Goal: Task Accomplishment & Management: Use online tool/utility

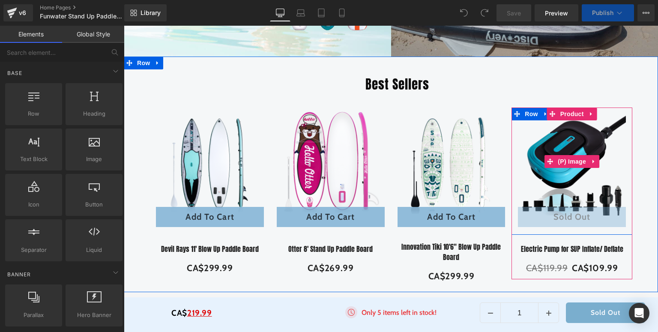
click at [566, 115] on span "Product" at bounding box center [572, 114] width 28 height 13
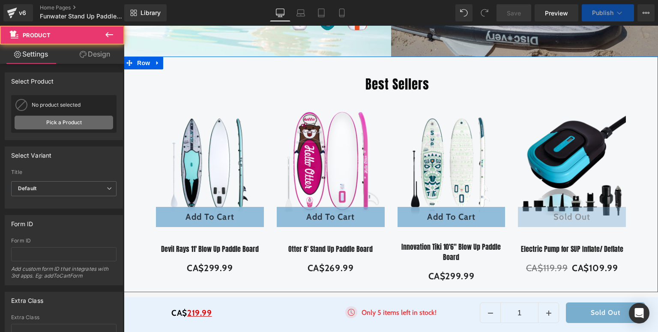
click at [79, 120] on link "Pick a Product" at bounding box center [64, 123] width 99 height 14
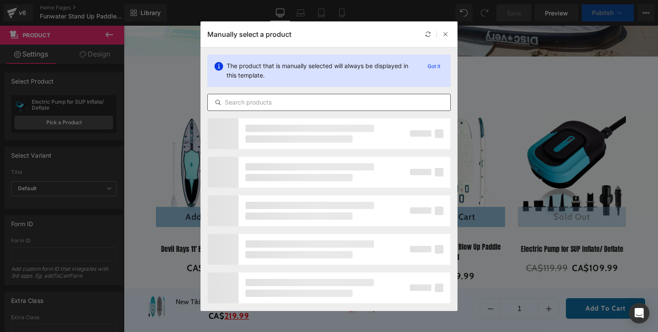
click at [259, 103] on input "text" at bounding box center [329, 102] width 243 height 10
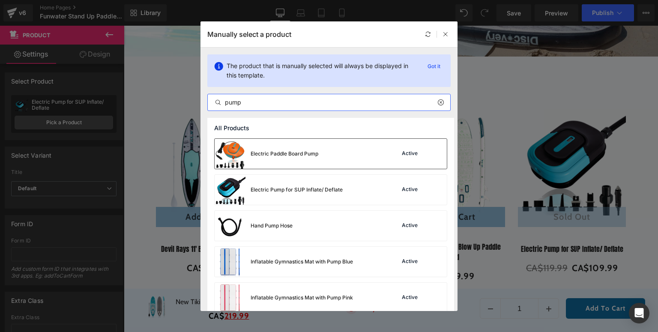
type input "pump"
click at [267, 150] on div "Electric Paddle Board Pump" at bounding box center [285, 154] width 68 height 8
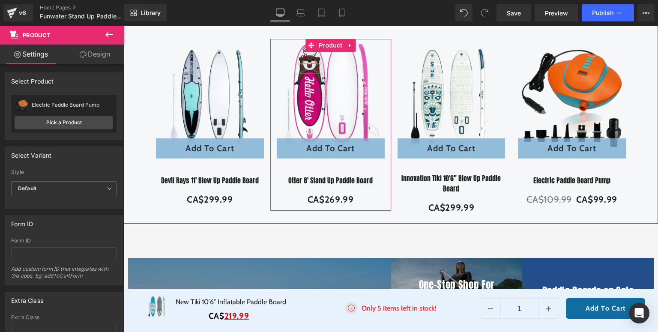
scroll to position [171, 0]
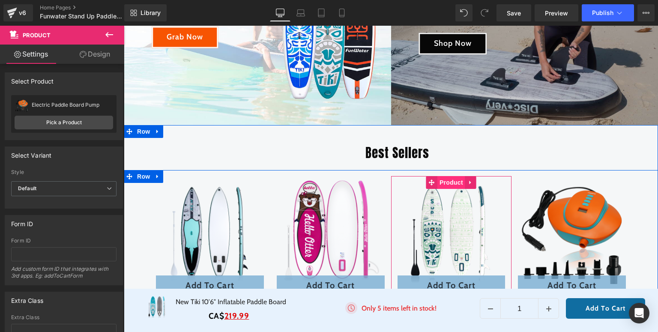
click at [445, 182] on span "Product" at bounding box center [451, 182] width 28 height 13
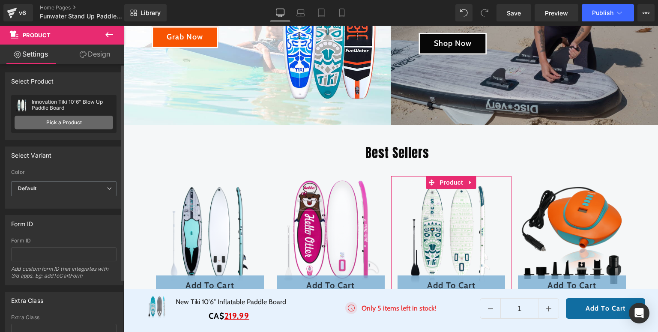
click at [71, 121] on link "Pick a Product" at bounding box center [64, 123] width 99 height 14
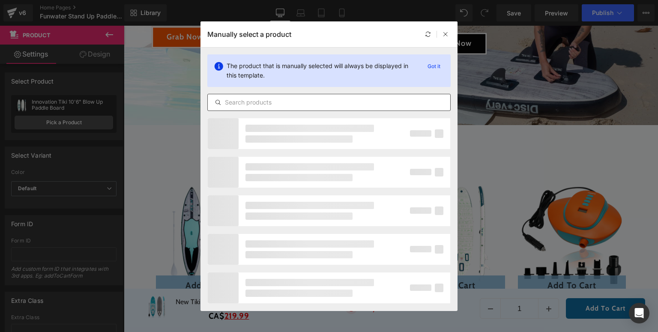
click at [262, 102] on input "text" at bounding box center [329, 102] width 243 height 10
type input "p"
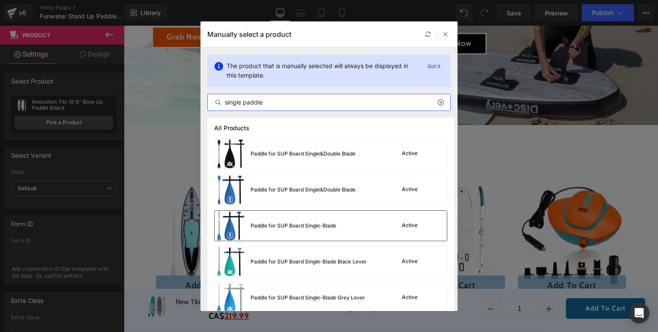
scroll to position [9, 0]
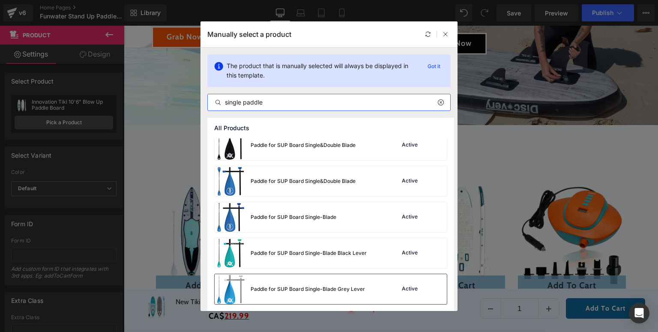
type input "single paddle"
click at [275, 293] on div "Paddle for SUP Board Single-Blade Grey Lever" at bounding box center [290, 289] width 150 height 30
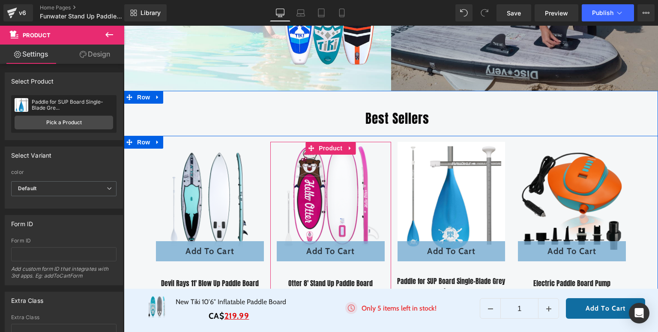
scroll to position [240, 0]
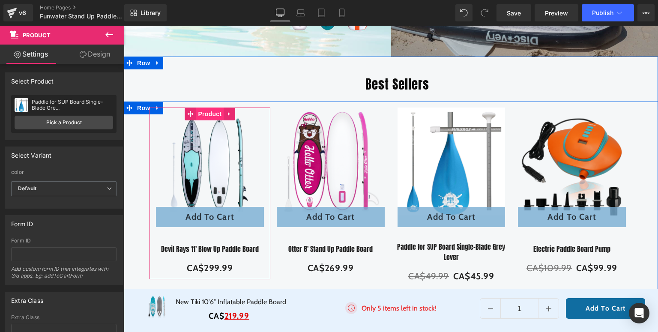
click at [206, 116] on span "Product" at bounding box center [210, 114] width 28 height 13
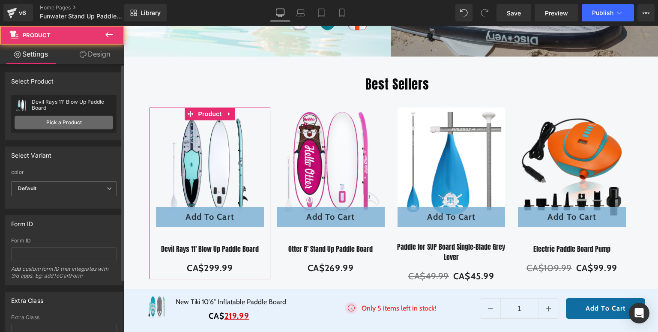
click at [67, 127] on link "Pick a Product" at bounding box center [64, 123] width 99 height 14
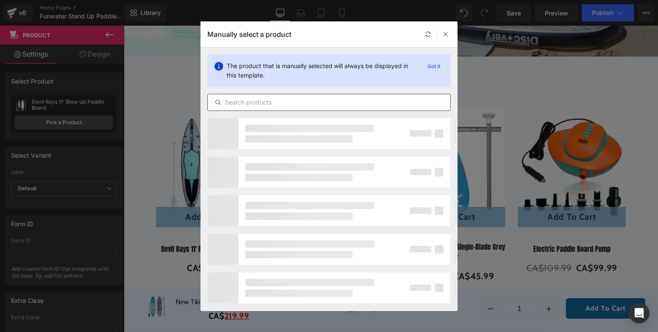
click at [302, 101] on input "text" at bounding box center [329, 102] width 243 height 10
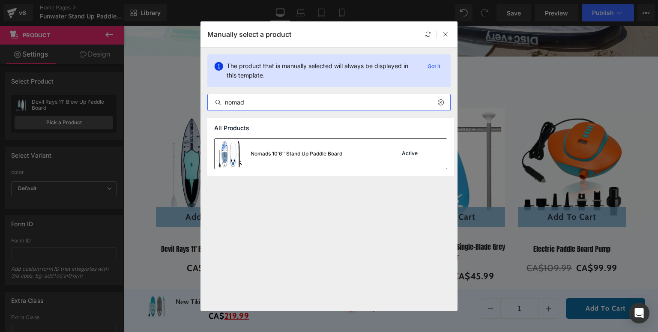
type input "nomad"
click at [300, 156] on div "Nomads 10′6″ Stand Up Paddle Board" at bounding box center [297, 154] width 92 height 8
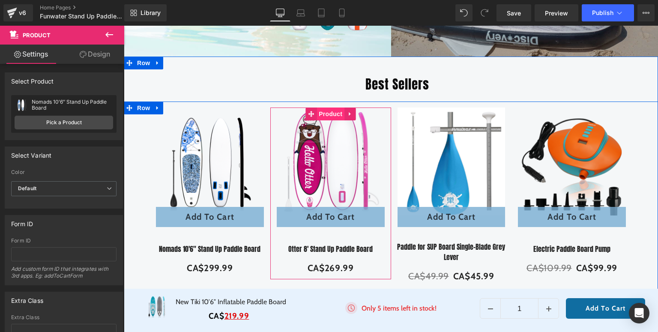
click at [328, 112] on span "Product" at bounding box center [331, 114] width 28 height 13
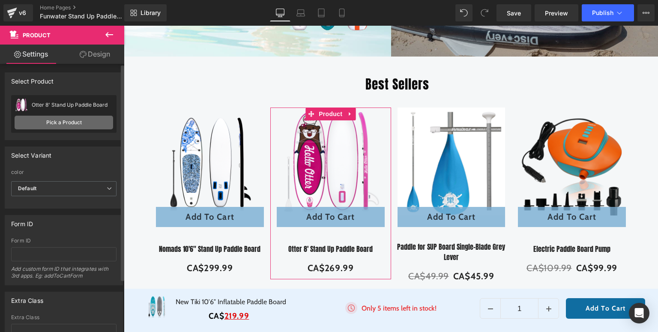
click at [91, 122] on link "Pick a Product" at bounding box center [64, 123] width 99 height 14
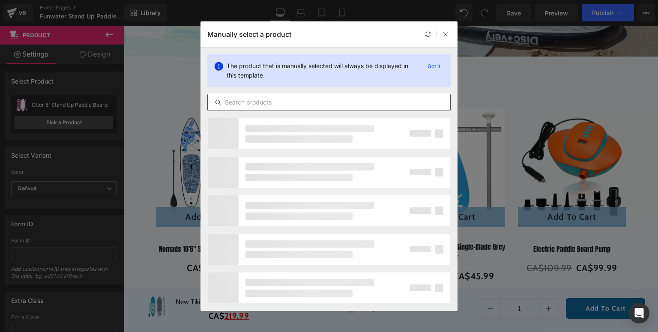
click at [295, 104] on input "text" at bounding box center [329, 102] width 243 height 10
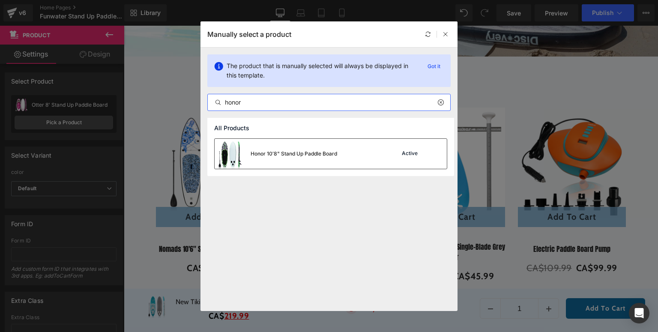
type input "honor"
click at [285, 145] on div "Honor 10′8" Stand Up Paddle Board" at bounding box center [276, 154] width 123 height 30
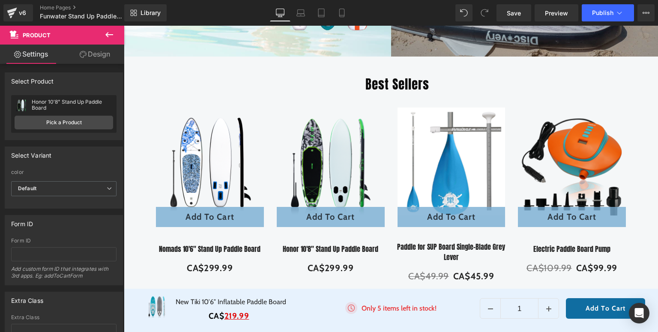
scroll to position [69, 0]
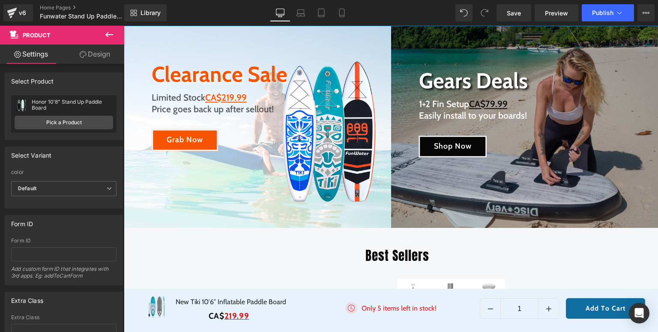
click at [434, 310] on span "BLACKFRIDAY has been copied to your clipboard!" at bounding box center [491, 315] width 164 height 13
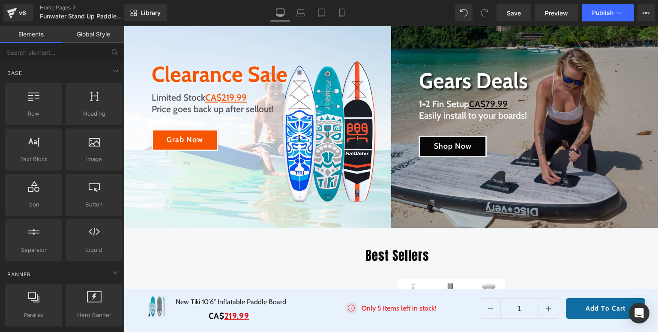
click at [427, 308] on div "🎁 BLACKFRIDAY has been copied to your clipboard!" at bounding box center [485, 316] width 188 height 24
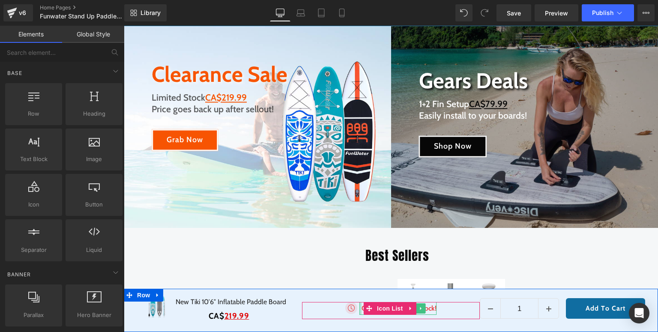
click at [359, 311] on div at bounding box center [360, 308] width 2 height 13
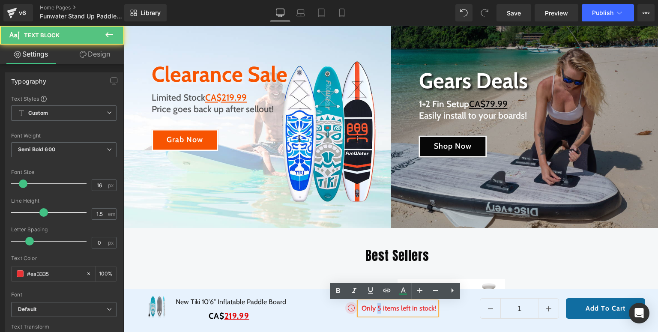
click at [377, 308] on p "Only 5 items left in stock!" at bounding box center [399, 308] width 75 height 10
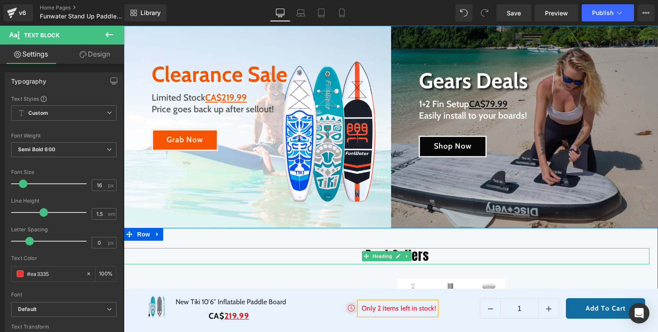
click at [286, 254] on h2 "Best Sellers" at bounding box center [397, 256] width 504 height 16
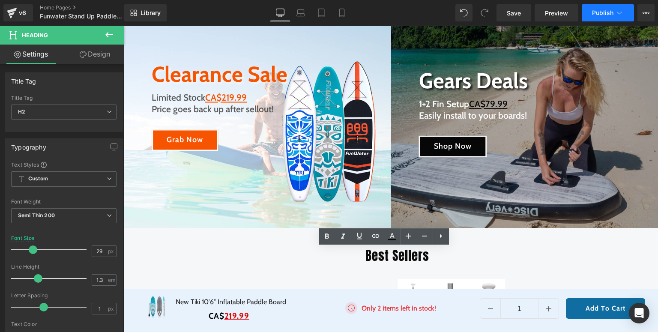
click at [605, 12] on span "Publish" at bounding box center [602, 12] width 21 height 7
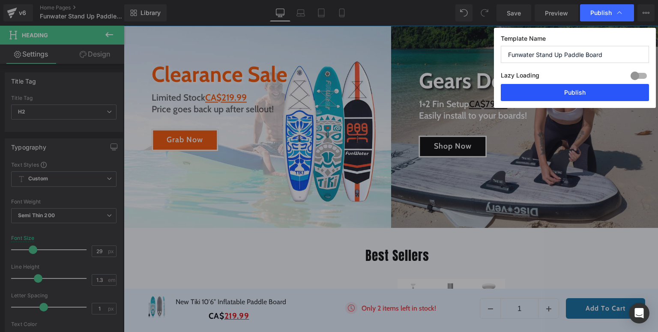
click at [581, 94] on button "Publish" at bounding box center [575, 92] width 148 height 17
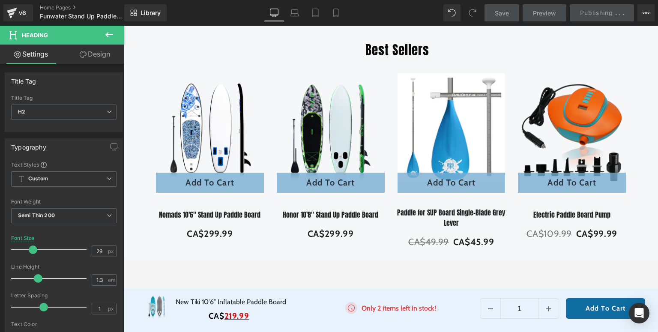
scroll to position [308, 0]
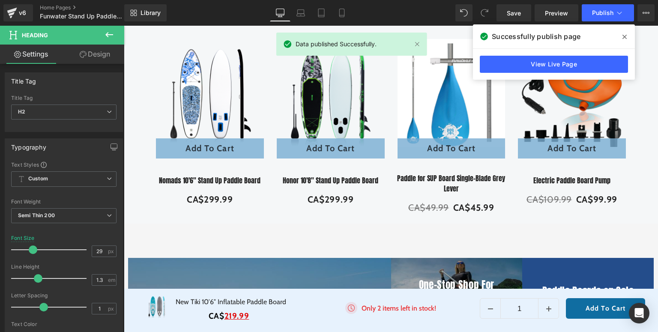
click at [622, 38] on span at bounding box center [625, 37] width 14 height 14
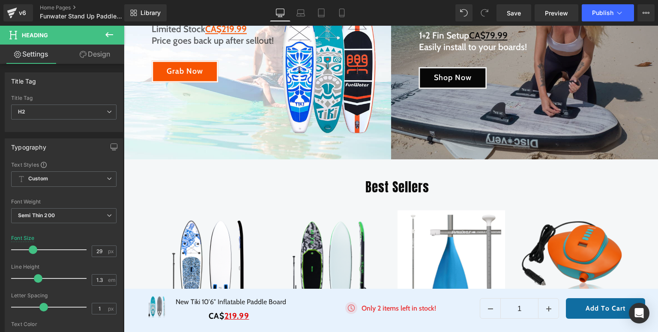
scroll to position [0, 0]
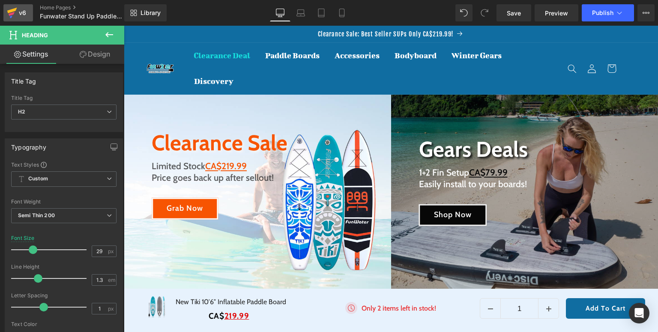
click at [6, 14] on link "v6" at bounding box center [18, 12] width 30 height 17
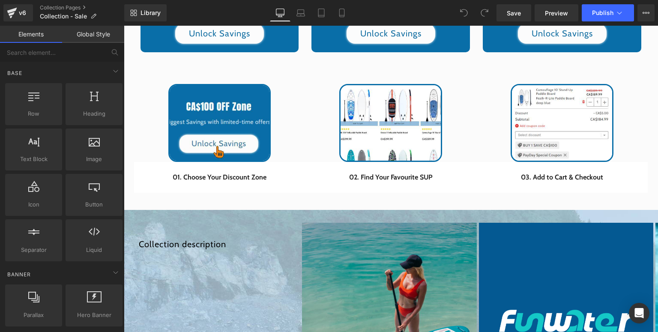
scroll to position [686, 0]
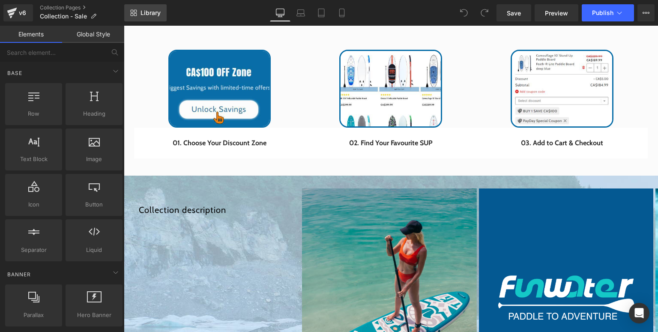
click at [137, 9] on link "Library" at bounding box center [145, 12] width 42 height 17
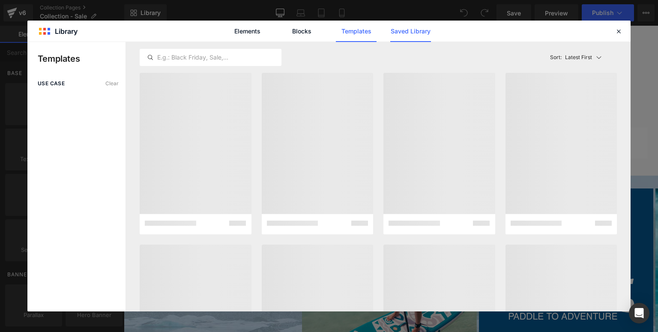
click at [411, 32] on link "Saved Library" at bounding box center [410, 31] width 41 height 21
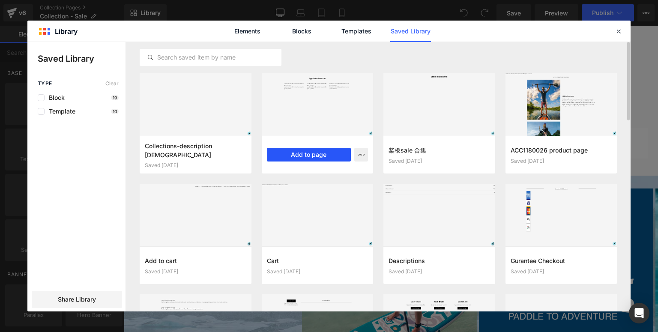
click at [316, 152] on button "Add to page" at bounding box center [309, 155] width 84 height 14
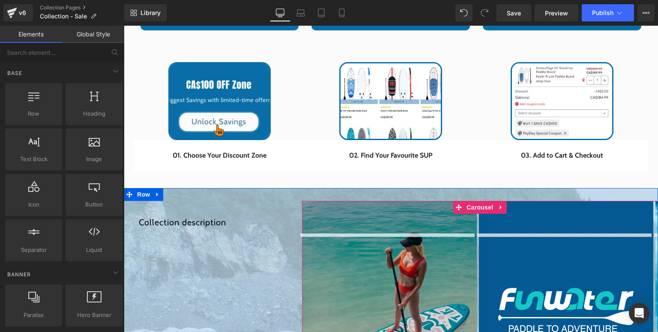
scroll to position [639, 0]
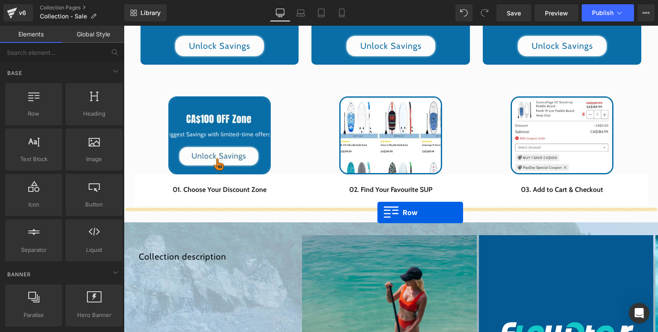
drag, startPoint x: 139, startPoint y: 174, endPoint x: 377, endPoint y: 213, distance: 241.8
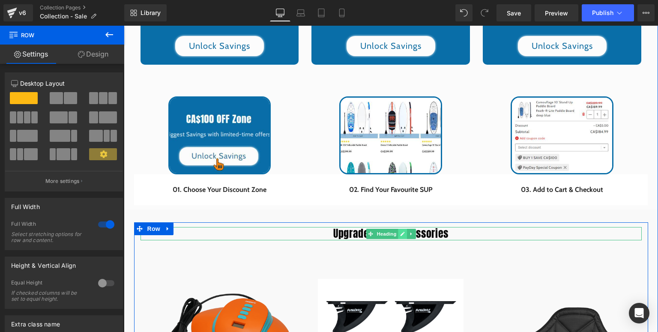
click at [400, 231] on icon at bounding box center [402, 233] width 5 height 5
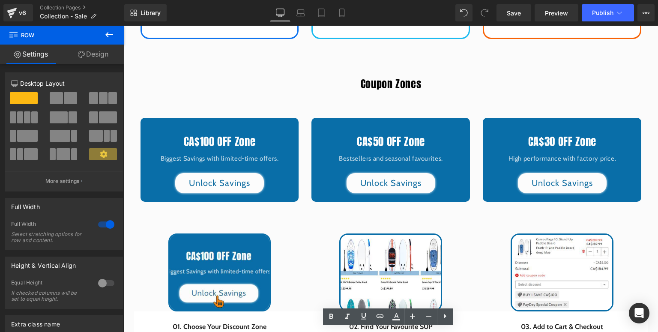
scroll to position [673, 0]
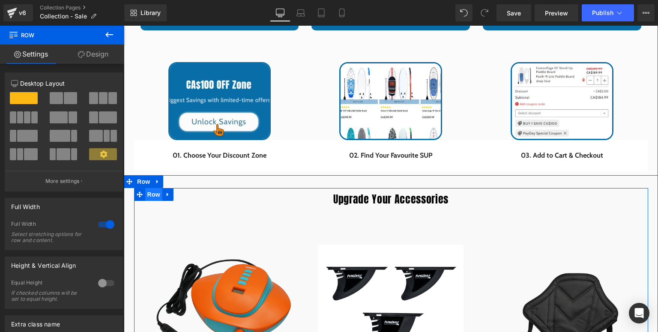
click at [150, 192] on span "Row" at bounding box center [153, 194] width 17 height 13
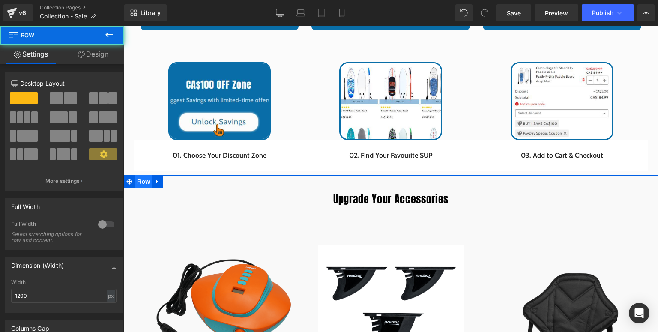
click at [144, 180] on span "Row" at bounding box center [143, 181] width 17 height 13
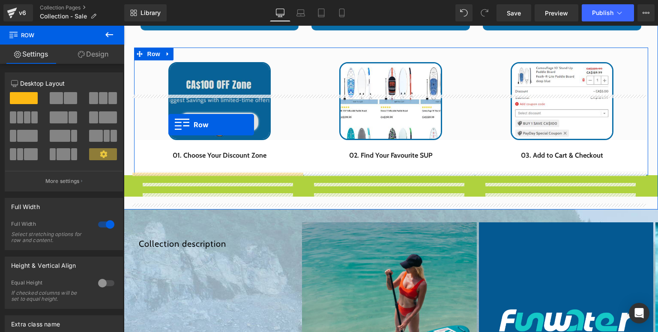
scroll to position [433, 0]
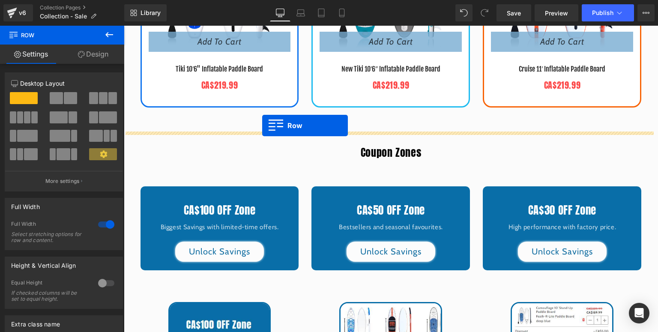
drag, startPoint x: 144, startPoint y: 178, endPoint x: 262, endPoint y: 126, distance: 129.7
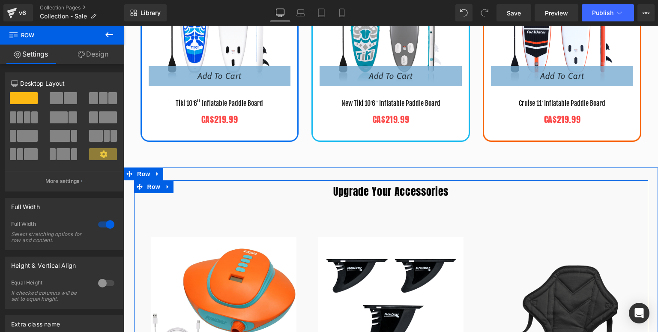
scroll to position [502, 0]
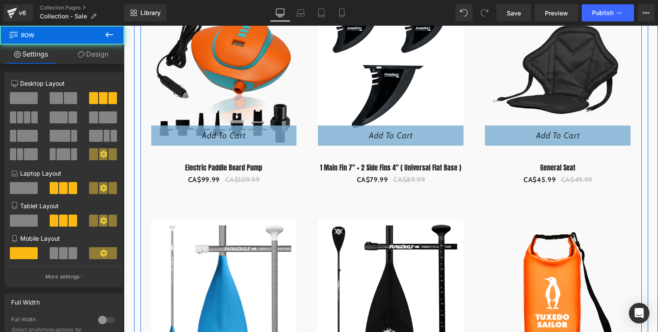
scroll to position [742, 0]
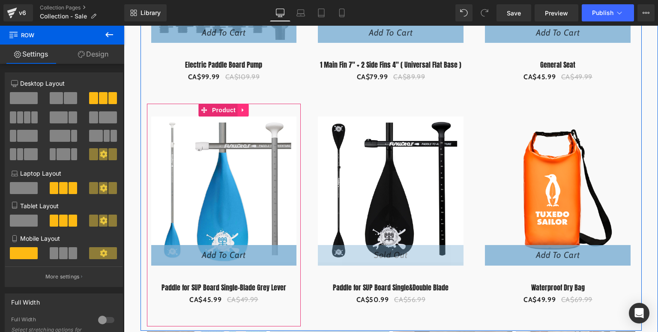
click at [242, 109] on icon at bounding box center [243, 110] width 2 height 4
click at [246, 110] on icon at bounding box center [249, 110] width 6 height 6
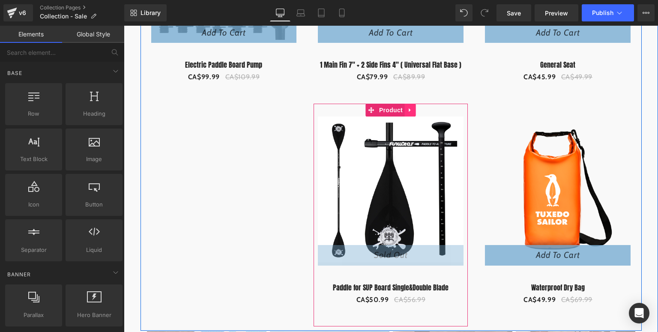
click at [408, 107] on icon at bounding box center [410, 110] width 6 height 6
click at [416, 109] on icon at bounding box center [416, 110] width 6 height 6
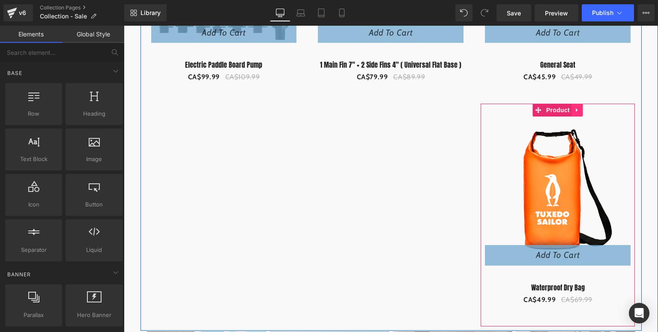
click at [576, 109] on icon at bounding box center [577, 110] width 2 height 4
click at [581, 109] on icon at bounding box center [583, 110] width 6 height 6
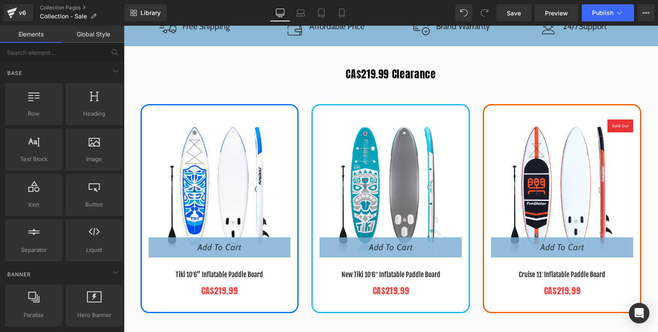
scroll to position [330, 0]
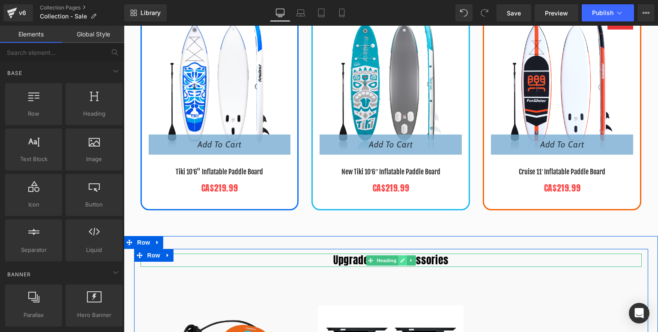
click at [401, 259] on icon at bounding box center [403, 260] width 4 height 4
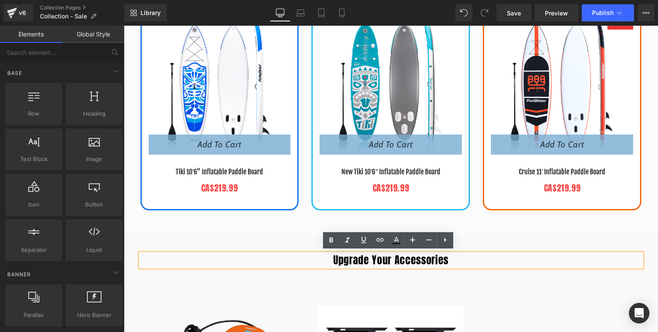
click at [453, 261] on h2 "Upgrade Your Accessories" at bounding box center [391, 260] width 501 height 13
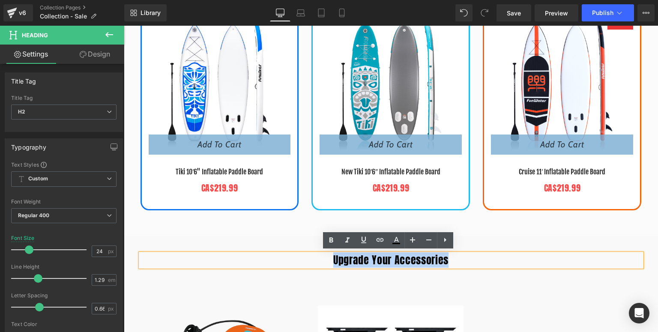
drag, startPoint x: 462, startPoint y: 255, endPoint x: 316, endPoint y: 254, distance: 145.7
click at [316, 254] on h2 "Upgrade Your Accessories" at bounding box center [391, 260] width 501 height 13
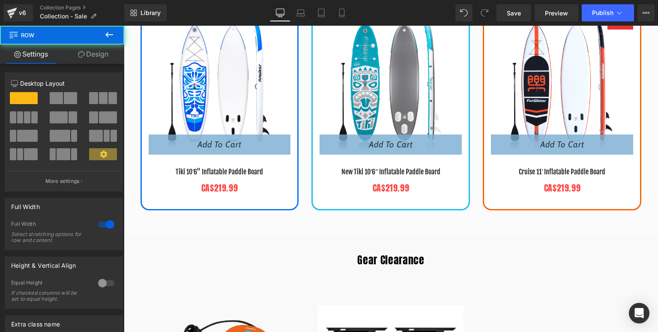
scroll to position [365, 0]
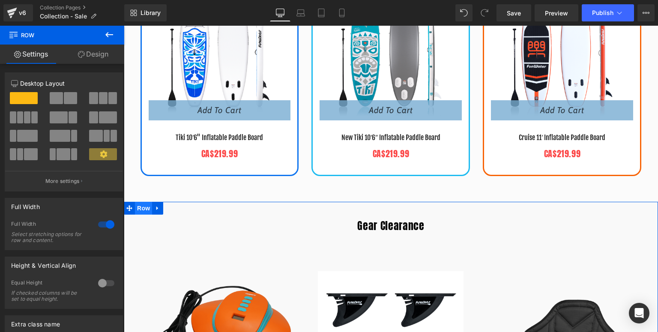
click at [139, 204] on span "Row" at bounding box center [143, 208] width 17 height 13
click at [94, 59] on link "Design" at bounding box center [93, 54] width 62 height 19
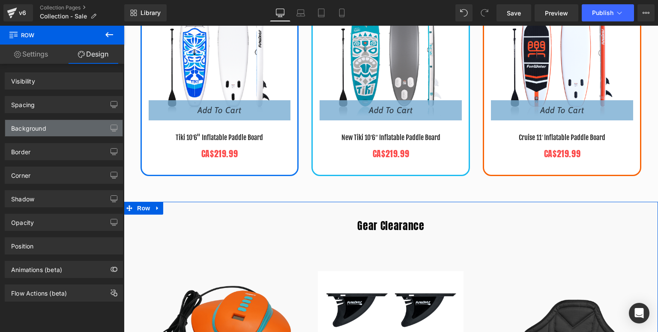
click at [24, 127] on div "Background" at bounding box center [28, 126] width 35 height 12
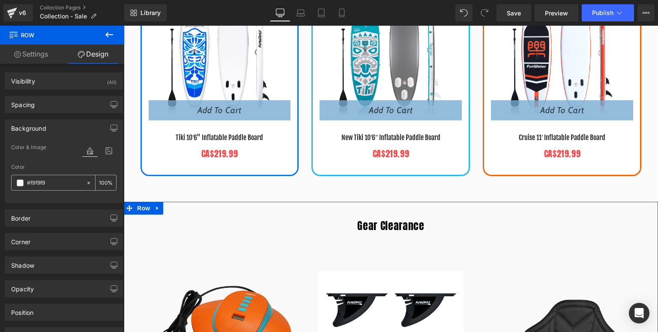
click at [22, 181] on span at bounding box center [20, 183] width 7 height 7
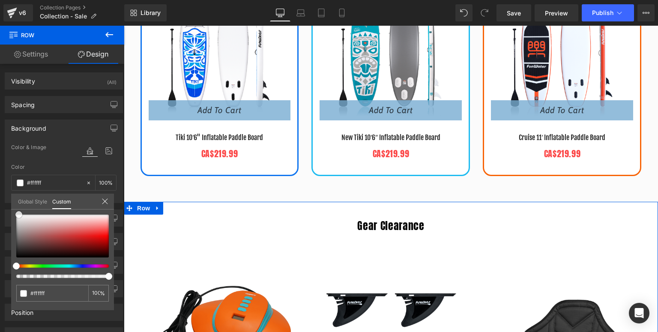
click at [18, 213] on span at bounding box center [18, 214] width 7 height 7
click at [17, 214] on span at bounding box center [17, 214] width 7 height 7
drag, startPoint x: 103, startPoint y: 198, endPoint x: 113, endPoint y: 193, distance: 11.1
click at [103, 198] on icon at bounding box center [105, 201] width 7 height 7
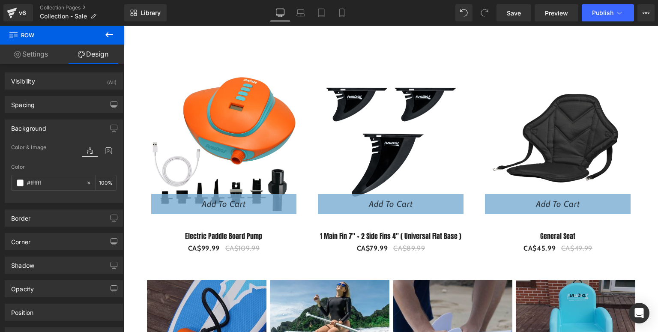
scroll to position [639, 0]
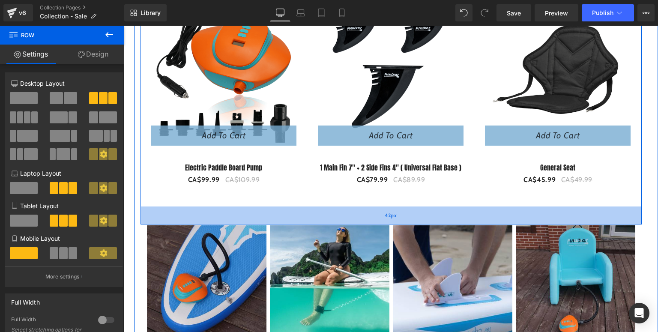
drag, startPoint x: 315, startPoint y: 207, endPoint x: 315, endPoint y: 221, distance: 13.7
click at [315, 221] on div "42px" at bounding box center [391, 216] width 501 height 18
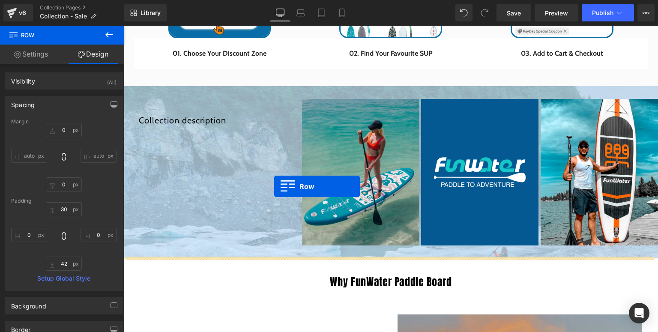
scroll to position [1299, 0]
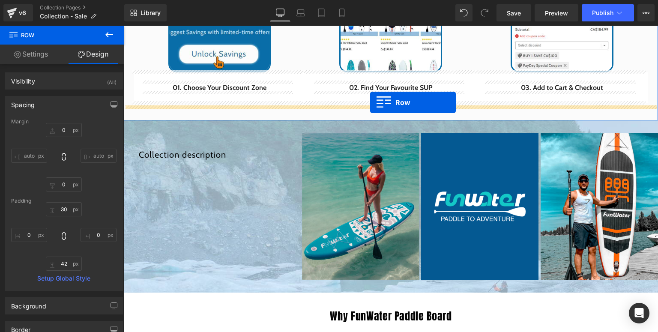
drag, startPoint x: 134, startPoint y: 148, endPoint x: 370, endPoint y: 102, distance: 240.5
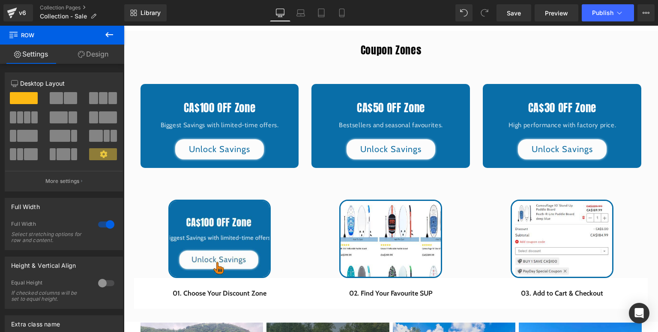
scroll to position [1264, 0]
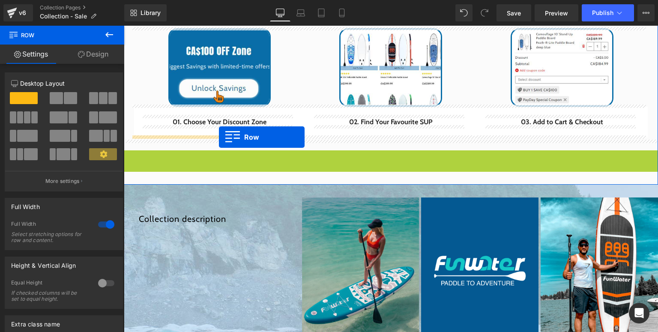
drag, startPoint x: 140, startPoint y: 153, endPoint x: 219, endPoint y: 137, distance: 80.3
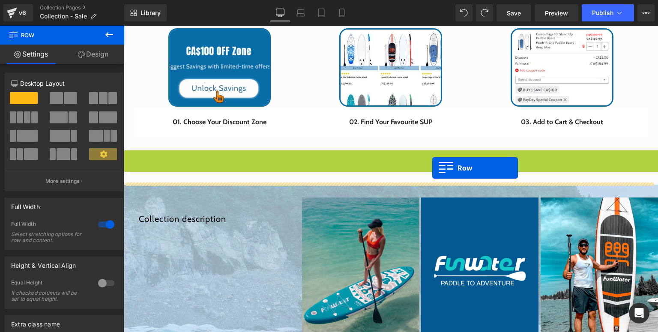
drag, startPoint x: 142, startPoint y: 155, endPoint x: 432, endPoint y: 168, distance: 290.8
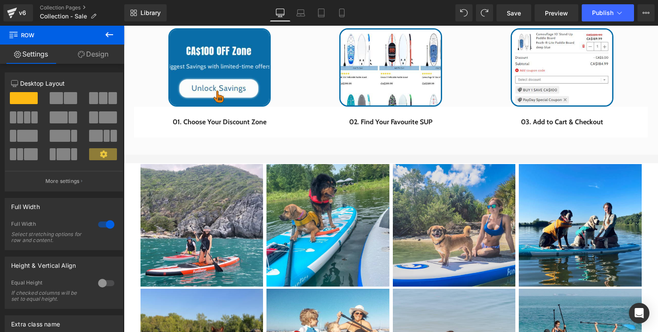
scroll to position [1299, 0]
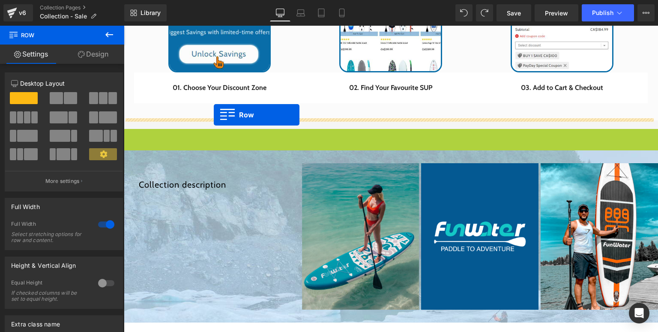
drag, startPoint x: 142, startPoint y: 133, endPoint x: 214, endPoint y: 115, distance: 73.8
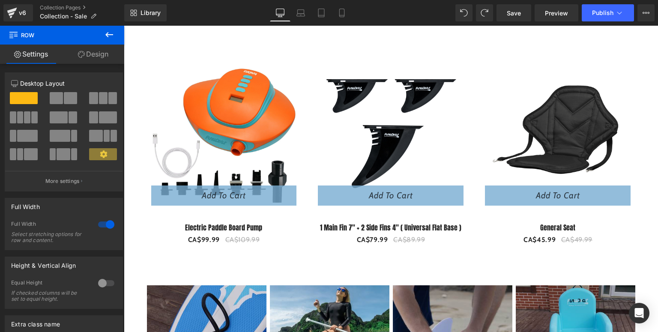
scroll to position [510, 0]
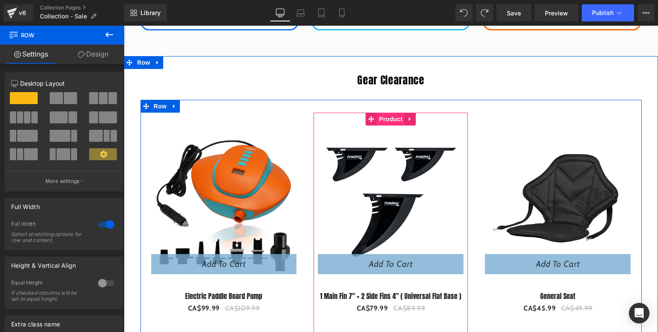
click at [394, 117] on span "Product" at bounding box center [391, 119] width 28 height 13
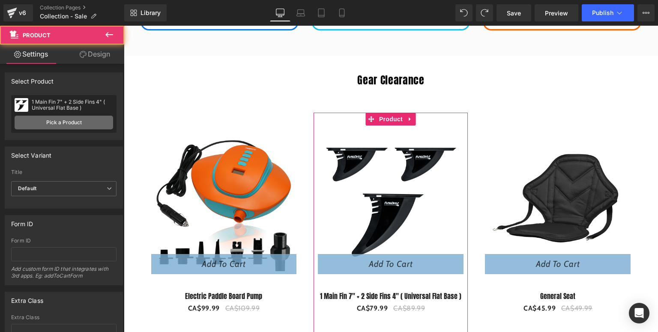
click at [68, 123] on link "Pick a Product" at bounding box center [64, 123] width 99 height 14
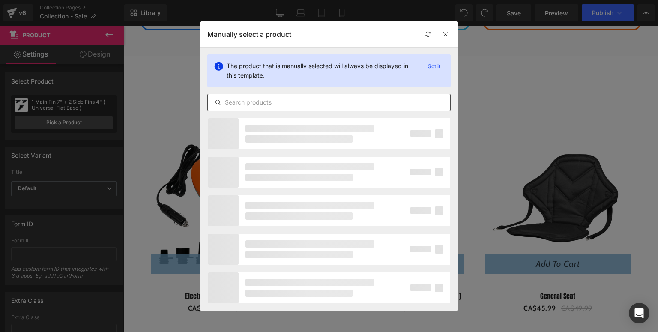
click at [285, 104] on input "text" at bounding box center [329, 102] width 243 height 10
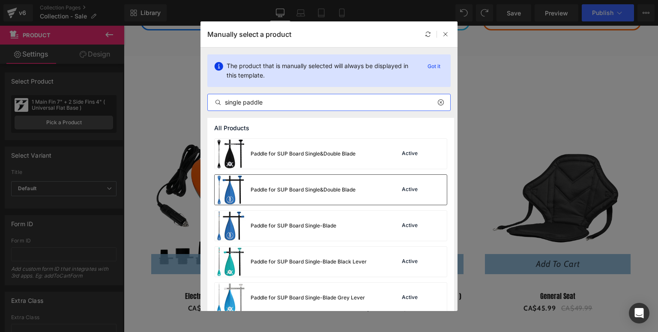
scroll to position [9, 0]
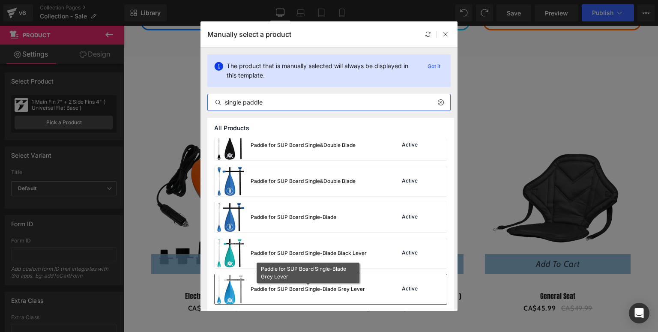
type input "single paddle"
click at [358, 291] on div "Paddle for SUP Board Single-Blade Grey Lever" at bounding box center [308, 289] width 114 height 8
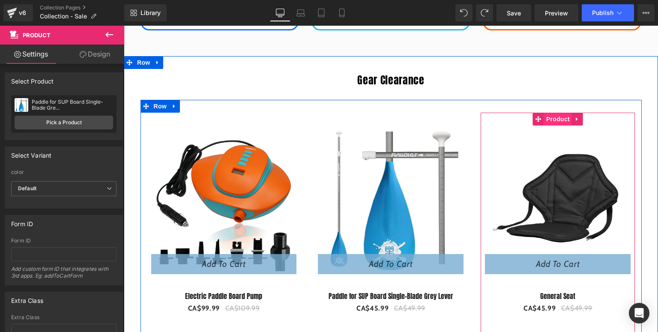
click at [554, 118] on span "Product" at bounding box center [558, 119] width 28 height 13
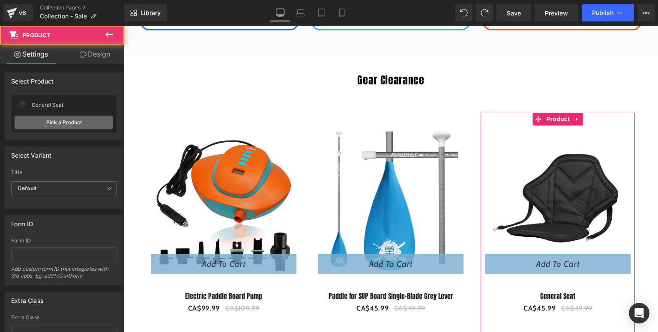
click at [47, 122] on link "Pick a Product" at bounding box center [64, 123] width 99 height 14
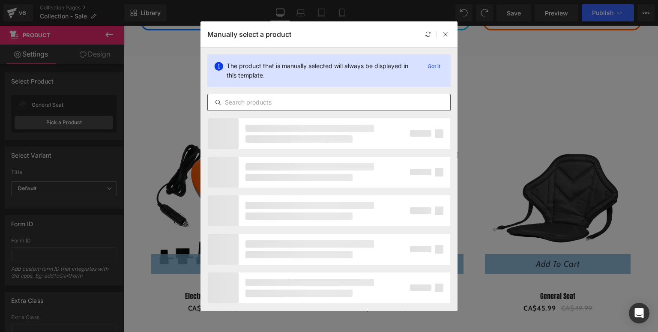
click at [299, 103] on input "text" at bounding box center [329, 102] width 243 height 10
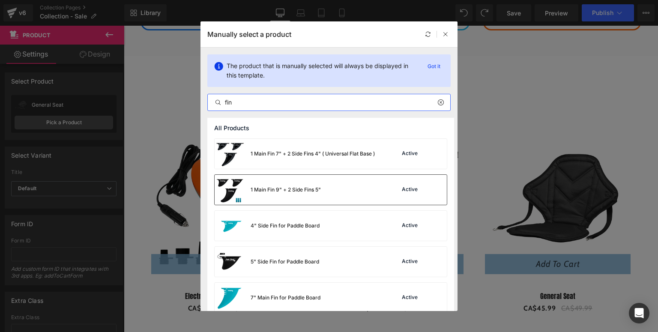
type input "fin"
click at [300, 190] on div "1 Main Fin 9" + 2 Side Fins 5"" at bounding box center [286, 190] width 70 height 8
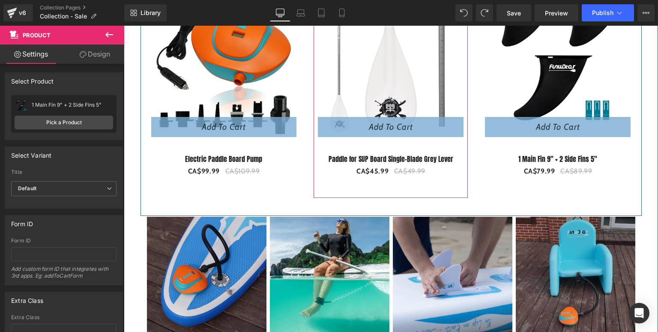
scroll to position [682, 0]
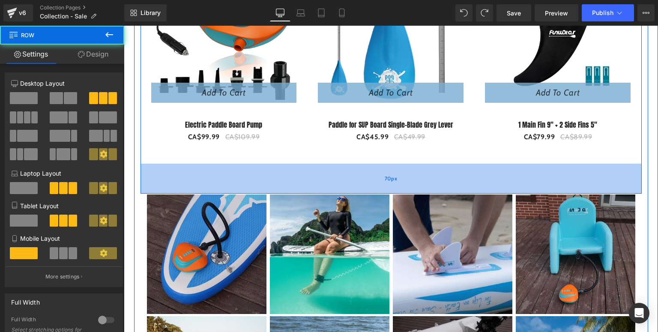
drag, startPoint x: 180, startPoint y: 175, endPoint x: 180, endPoint y: 187, distance: 12.0
click at [180, 187] on div "70px" at bounding box center [391, 179] width 501 height 30
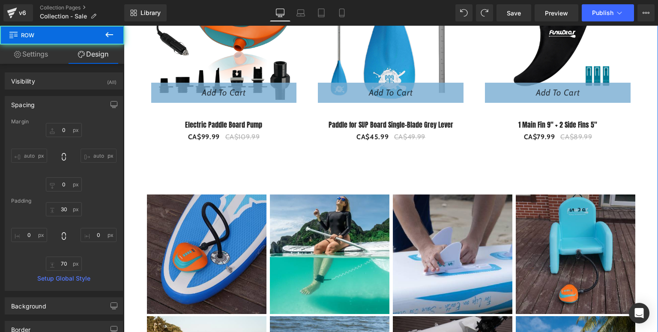
scroll to position [887, 0]
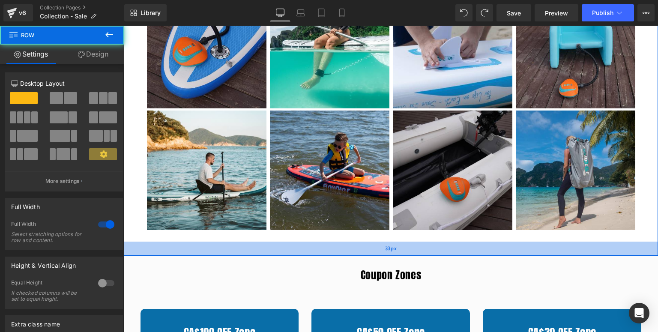
drag, startPoint x: 285, startPoint y: 242, endPoint x: 286, endPoint y: 249, distance: 7.3
click at [286, 249] on div "33px" at bounding box center [391, 249] width 534 height 14
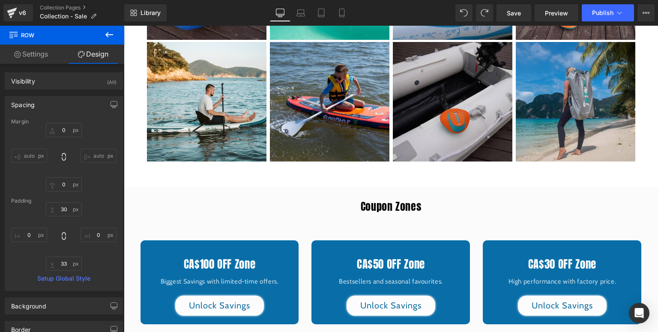
scroll to position [1024, 0]
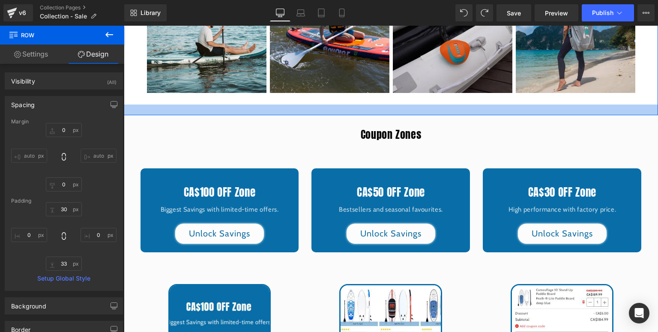
drag, startPoint x: 325, startPoint y: 112, endPoint x: 329, endPoint y: 109, distance: 5.5
click at [329, 109] on div at bounding box center [391, 110] width 534 height 11
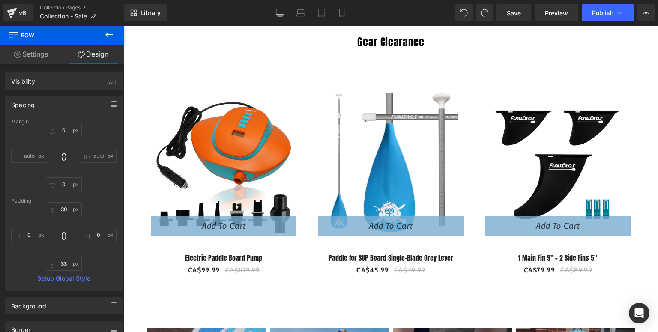
scroll to position [377, 0]
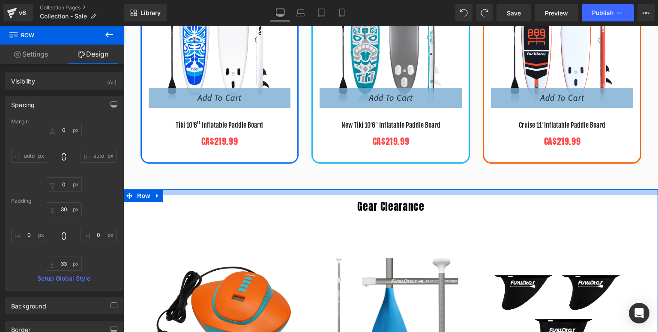
drag, startPoint x: 383, startPoint y: 194, endPoint x: 387, endPoint y: 187, distance: 8.1
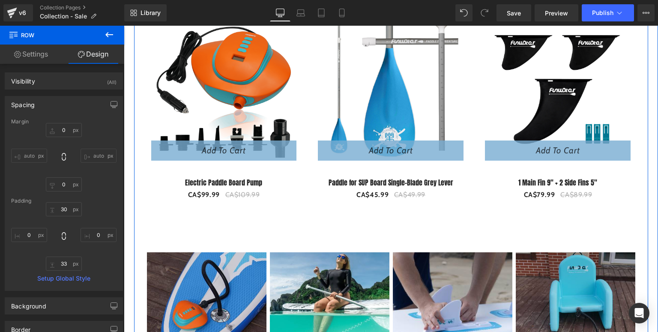
scroll to position [686, 0]
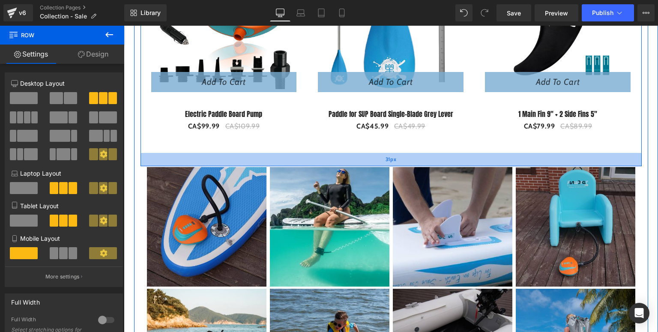
drag, startPoint x: 387, startPoint y: 170, endPoint x: 391, endPoint y: 153, distance: 17.1
click at [391, 153] on div "31px" at bounding box center [391, 159] width 501 height 13
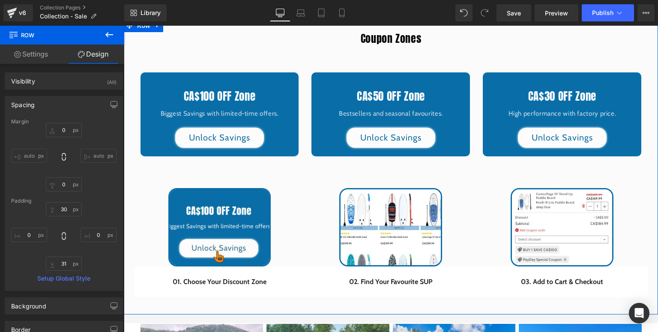
scroll to position [1234, 0]
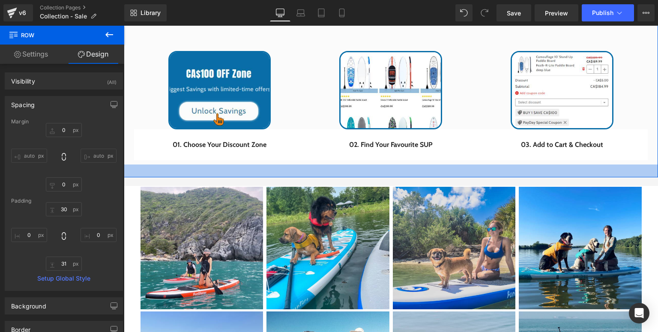
click at [141, 175] on div at bounding box center [391, 171] width 534 height 13
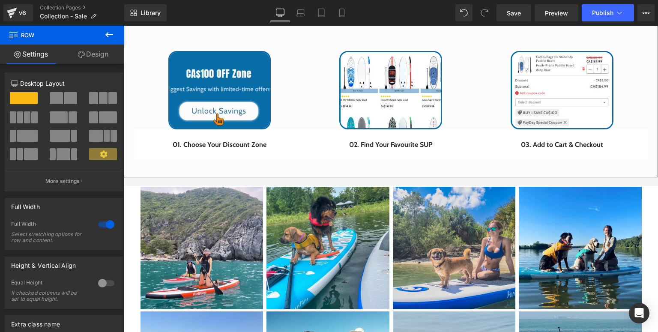
click at [104, 59] on link "Design" at bounding box center [93, 54] width 62 height 19
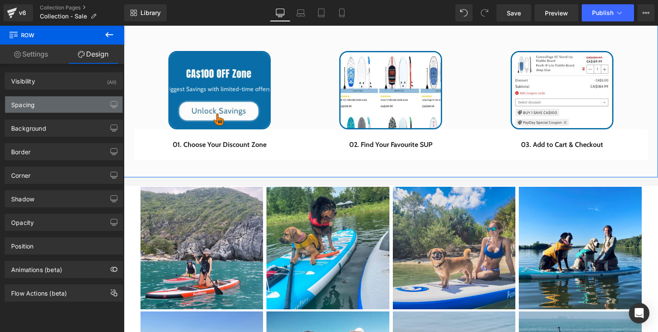
click at [43, 102] on div "Spacing" at bounding box center [63, 104] width 117 height 16
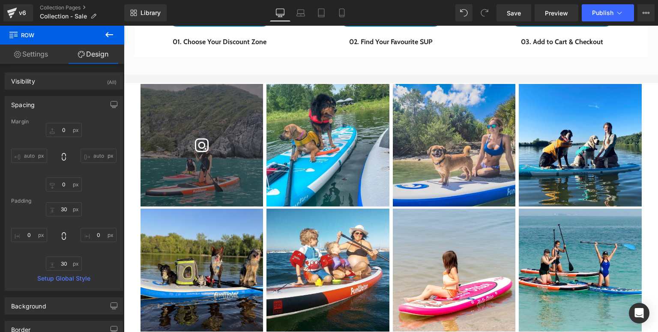
scroll to position [1268, 0]
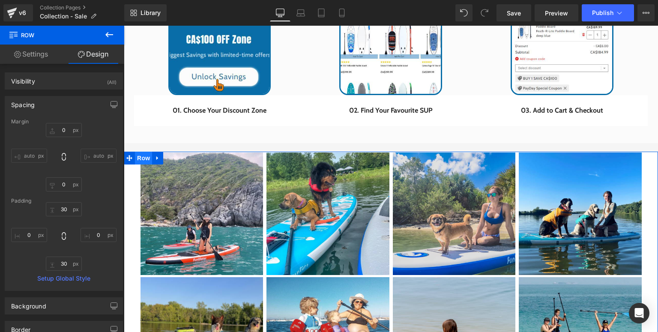
click at [137, 154] on span "Row" at bounding box center [143, 158] width 17 height 13
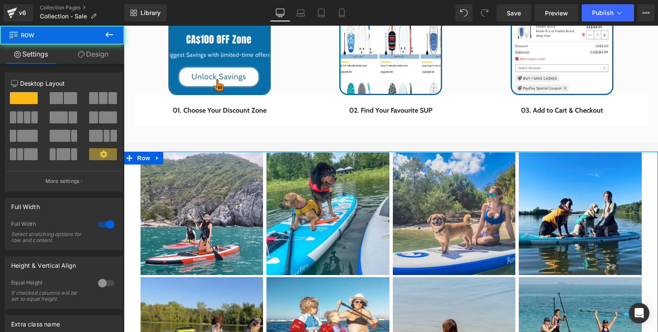
click at [94, 58] on link "Design" at bounding box center [93, 54] width 62 height 19
click at [0, 0] on div "Spacing" at bounding box center [0, 0] width 0 height 0
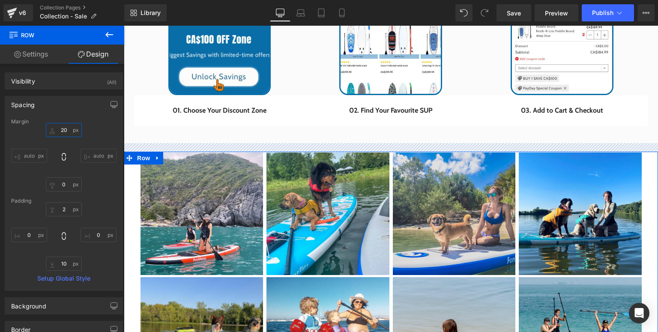
click at [60, 126] on input "text" at bounding box center [64, 130] width 36 height 14
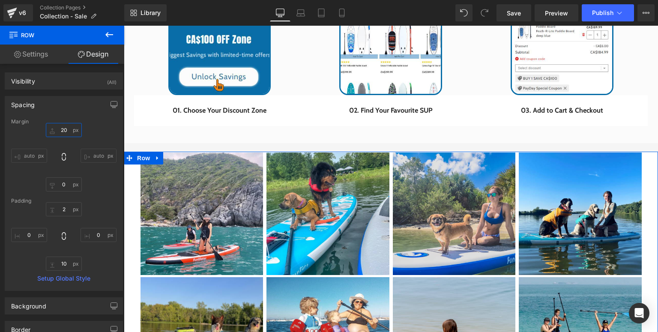
type input "0"
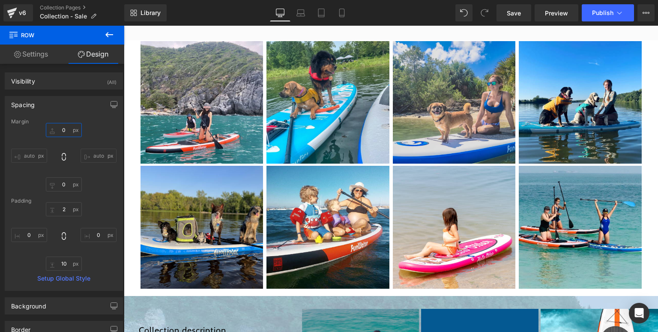
scroll to position [1405, 0]
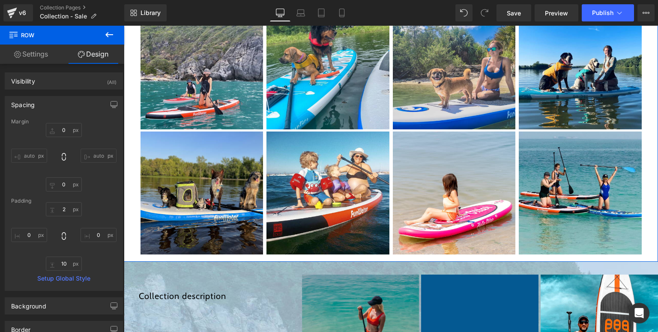
click at [132, 222] on div "Image Image Image Image Image Image" at bounding box center [391, 132] width 534 height 251
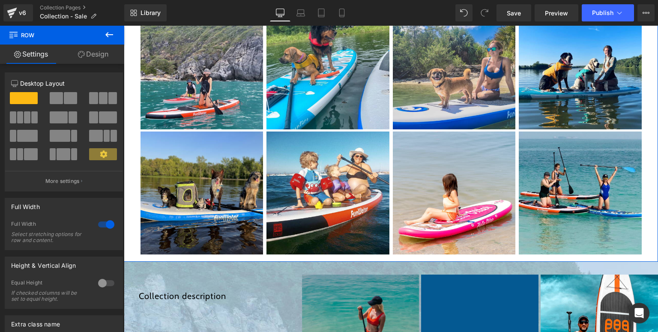
click at [88, 58] on link "Design" at bounding box center [93, 54] width 62 height 19
click at [0, 0] on div "Spacing" at bounding box center [0, 0] width 0 height 0
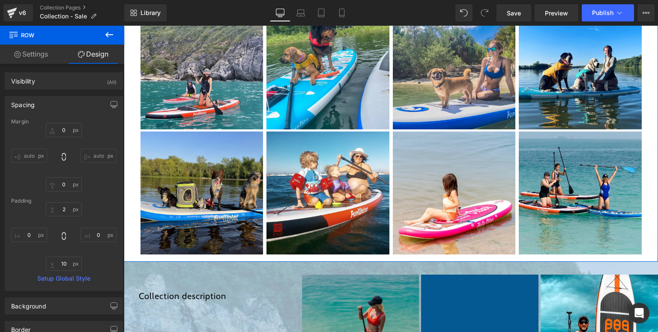
click at [23, 103] on div "Spacing" at bounding box center [23, 102] width 24 height 12
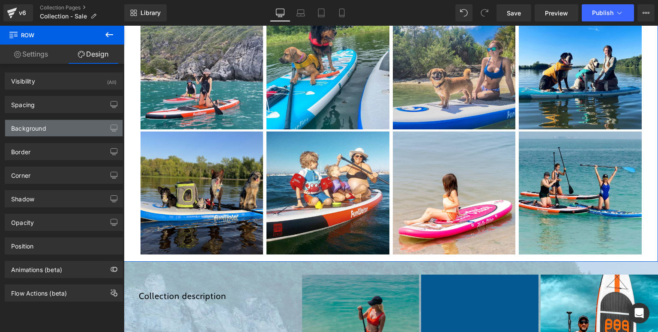
click at [51, 134] on div "Background" at bounding box center [63, 128] width 117 height 16
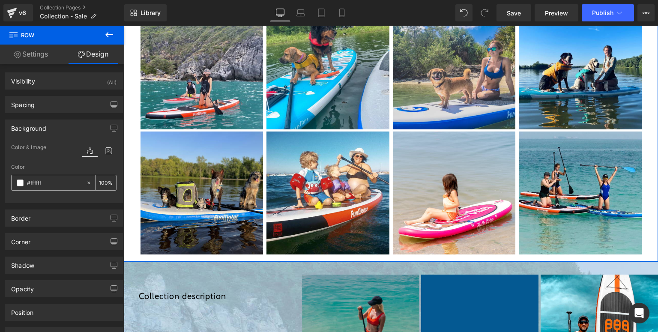
click at [21, 185] on span at bounding box center [20, 183] width 7 height 7
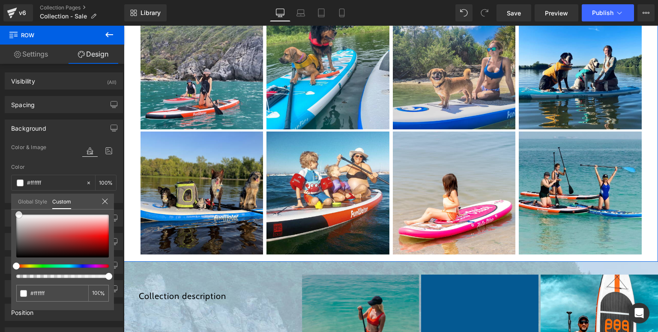
click at [21, 213] on span at bounding box center [18, 214] width 7 height 7
click at [17, 214] on span at bounding box center [16, 214] width 7 height 7
click at [108, 200] on div "Global Style Custom" at bounding box center [62, 202] width 103 height 16
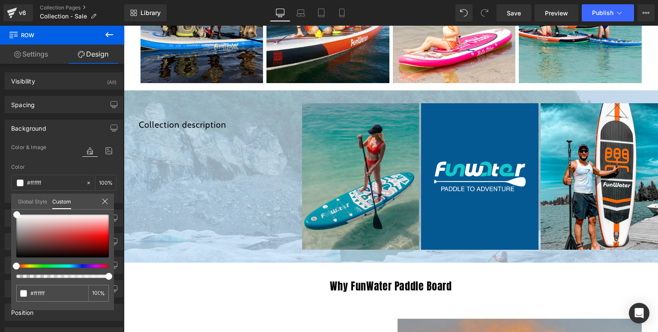
scroll to position [1611, 0]
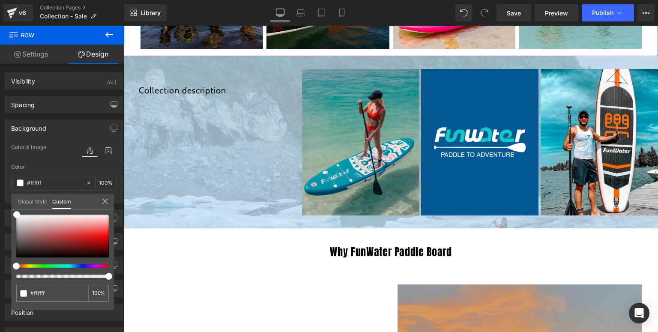
click at [105, 201] on icon at bounding box center [105, 201] width 6 height 6
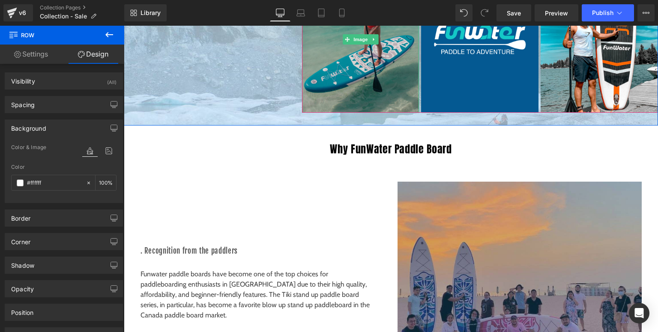
scroll to position [1577, 0]
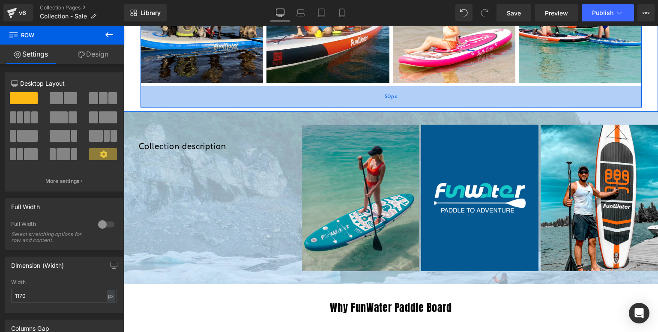
drag, startPoint x: 338, startPoint y: 82, endPoint x: 337, endPoint y: 104, distance: 21.4
click at [337, 104] on div "50px" at bounding box center [391, 96] width 501 height 21
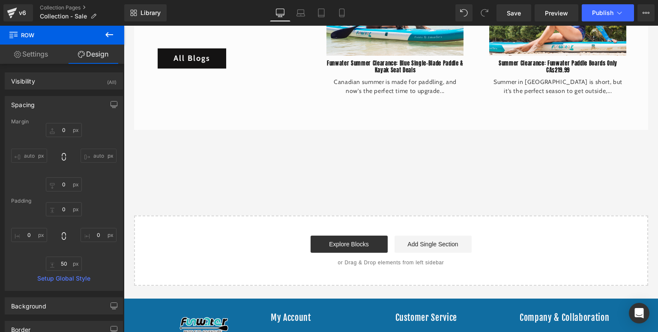
scroll to position [2948, 0]
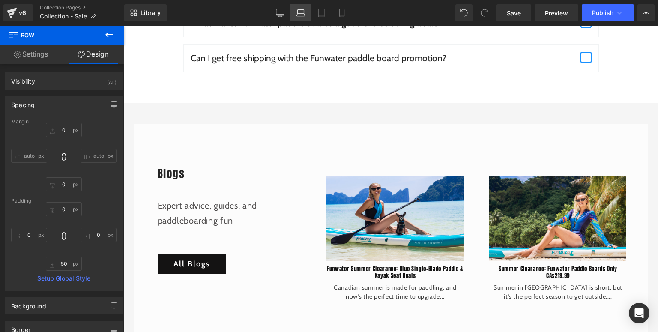
click at [303, 19] on link "Laptop" at bounding box center [301, 12] width 21 height 17
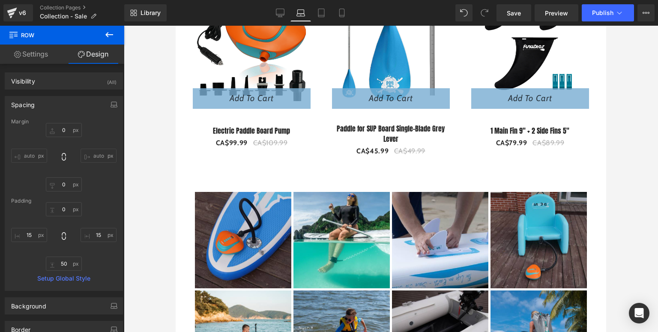
scroll to position [377, 0]
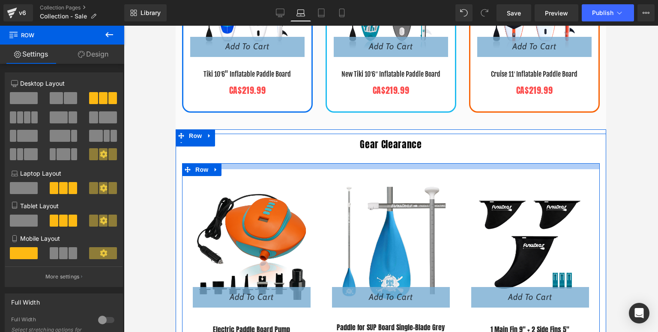
drag, startPoint x: 370, startPoint y: 171, endPoint x: 308, endPoint y: 154, distance: 64.0
click at [373, 164] on div at bounding box center [391, 166] width 418 height 6
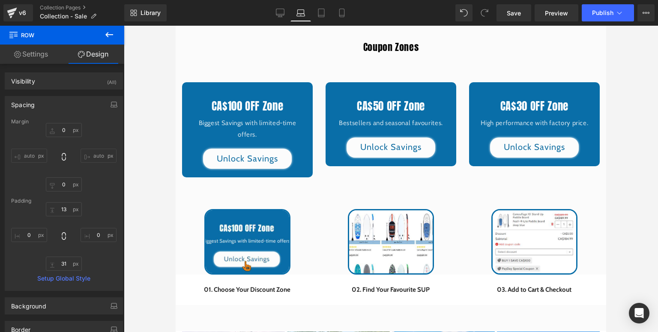
scroll to position [857, 0]
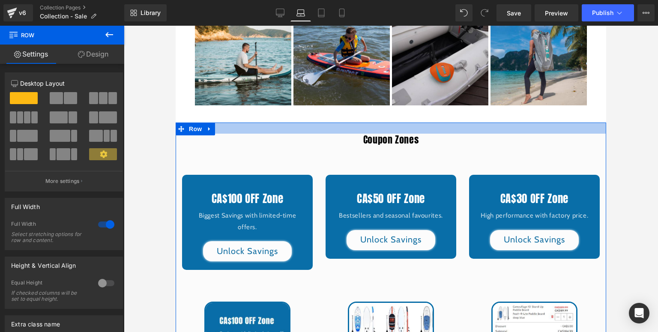
drag, startPoint x: 375, startPoint y: 127, endPoint x: 383, endPoint y: 117, distance: 13.1
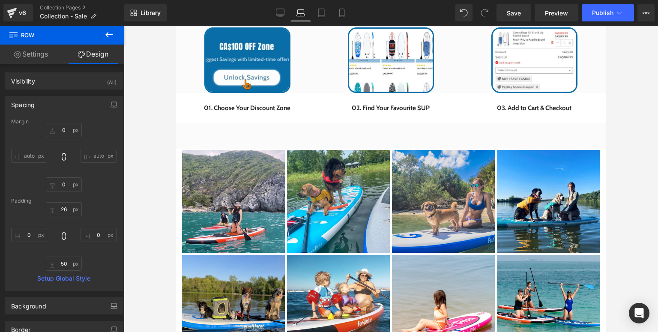
scroll to position [1303, 0]
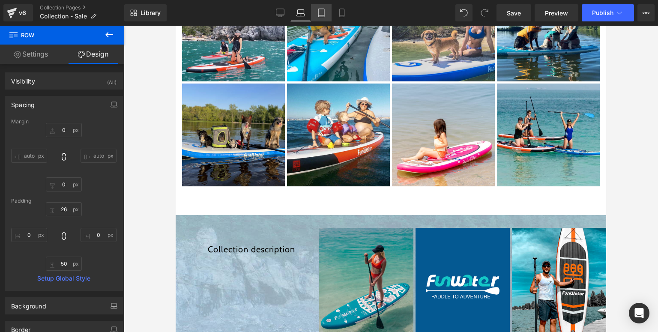
click at [330, 12] on link "Tablet" at bounding box center [321, 12] width 21 height 17
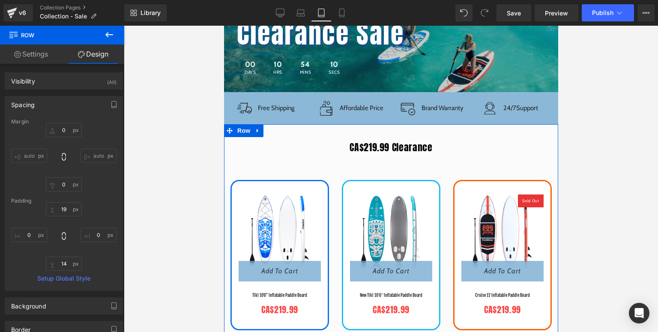
scroll to position [240, 0]
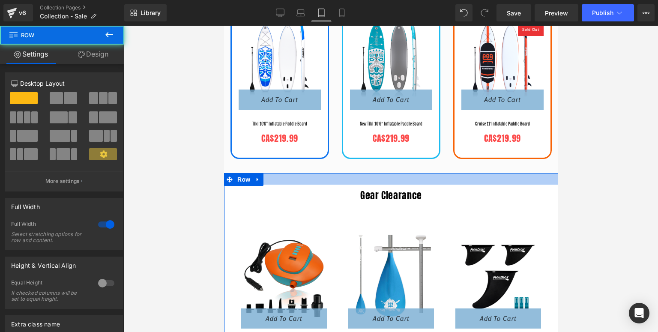
click at [371, 177] on div at bounding box center [391, 179] width 334 height 12
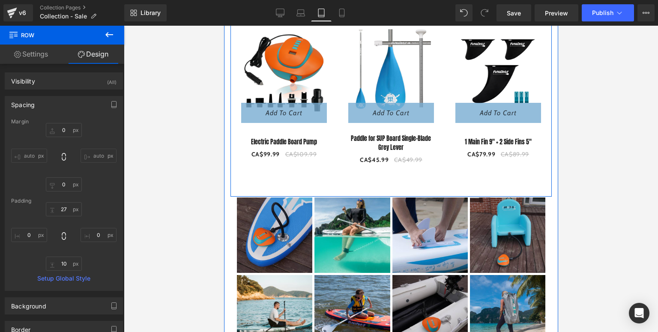
scroll to position [480, 0]
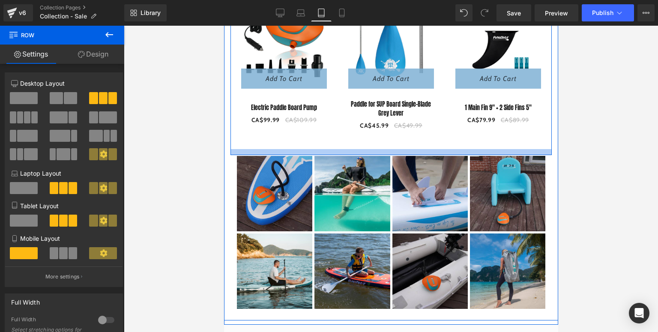
drag, startPoint x: 357, startPoint y: 152, endPoint x: 362, endPoint y: 144, distance: 9.2
click at [362, 144] on div "9 % (P) Image Add To Cart (P) Cart Button Electric Paddle Board Pump (P) Title …" at bounding box center [390, 64] width 321 height 181
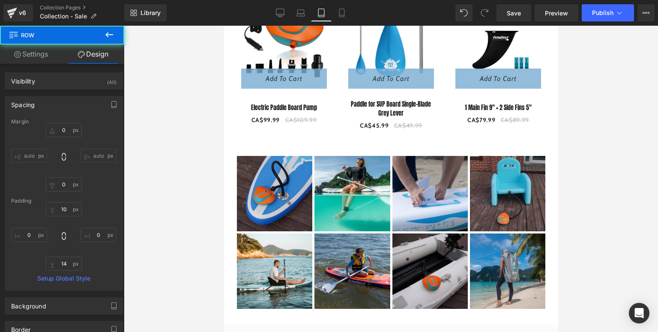
scroll to position [617, 0]
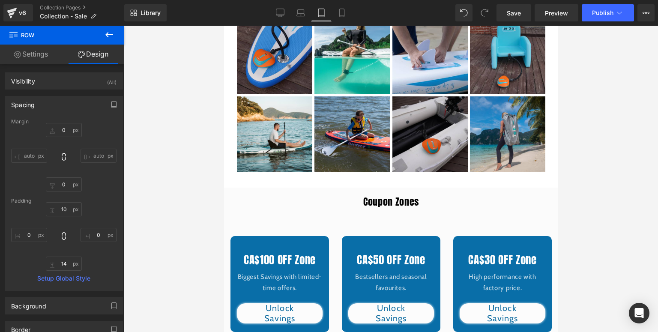
click at [384, 221] on div "Coupon Zones Heading CA$100 OFF Zone Heading Biggest Savings with limited-time …" at bounding box center [391, 321] width 334 height 250
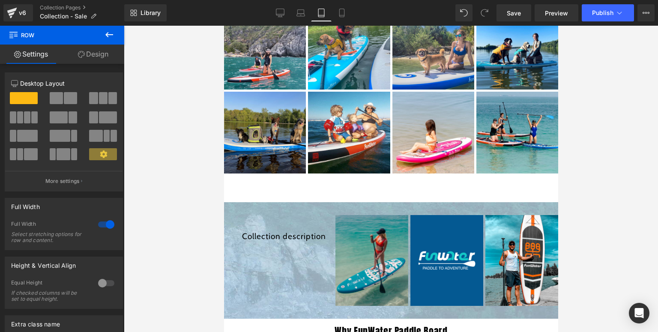
scroll to position [1131, 0]
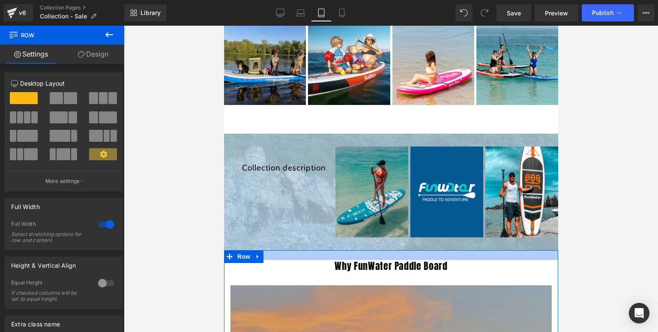
click at [286, 254] on div at bounding box center [391, 255] width 334 height 10
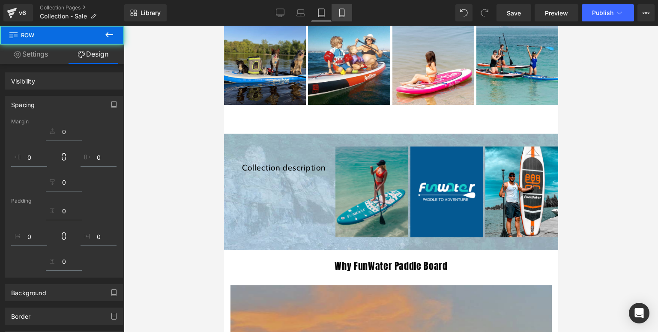
click at [336, 19] on link "Mobile" at bounding box center [342, 12] width 21 height 17
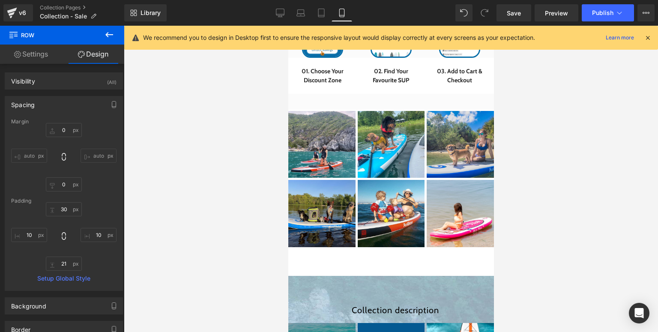
scroll to position [2126, 0]
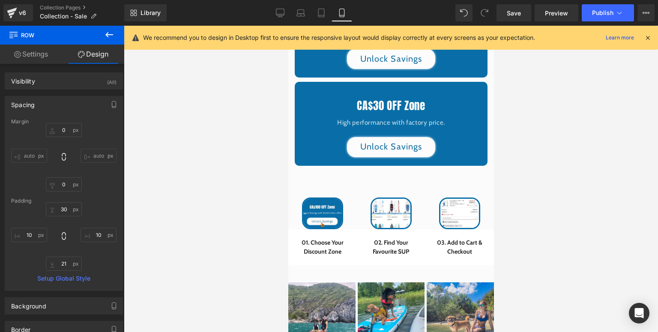
click at [648, 35] on icon at bounding box center [648, 38] width 8 height 8
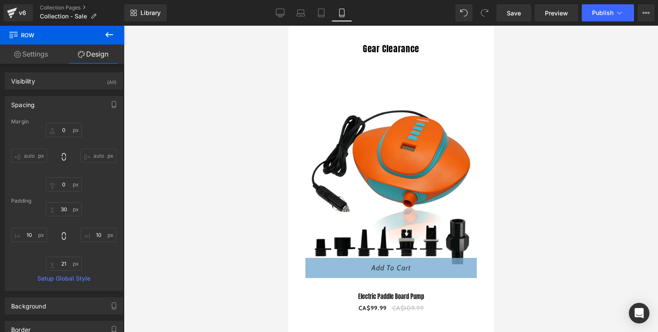
scroll to position [892, 0]
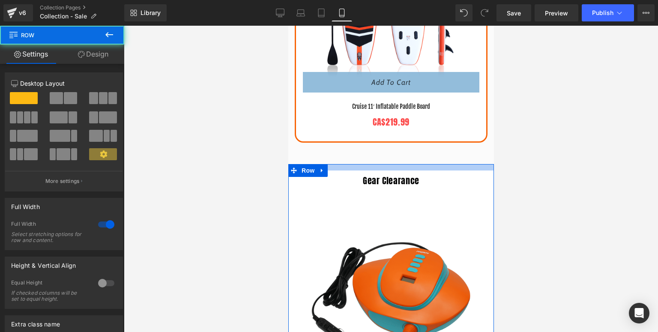
drag, startPoint x: 389, startPoint y: 163, endPoint x: 395, endPoint y: 158, distance: 8.5
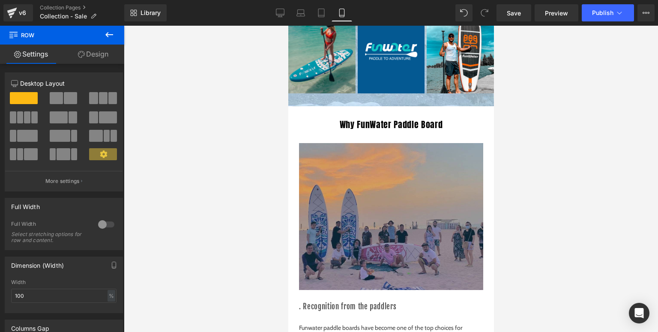
scroll to position [2675, 0]
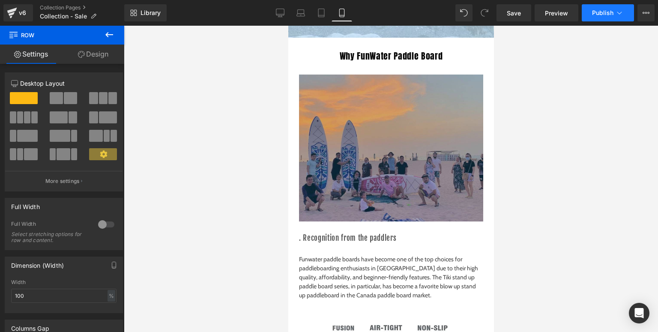
click at [592, 18] on button "Publish" at bounding box center [608, 12] width 52 height 17
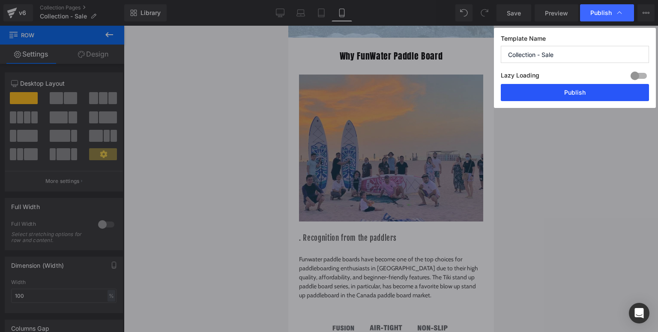
click at [539, 93] on button "Publish" at bounding box center [575, 92] width 148 height 17
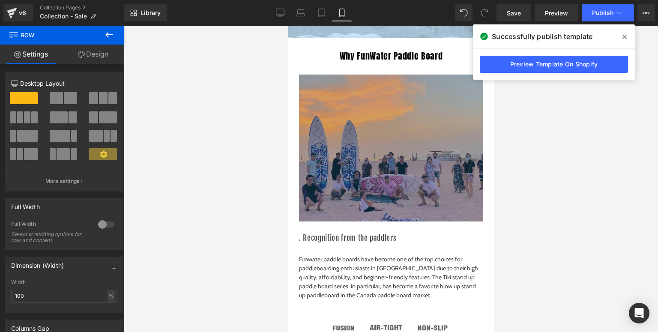
click at [627, 35] on span at bounding box center [625, 37] width 14 height 14
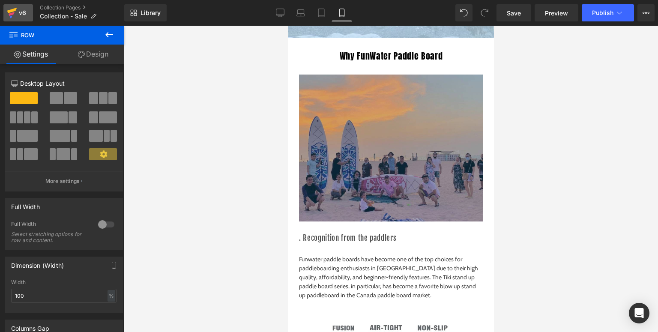
click at [23, 13] on div "v6" at bounding box center [22, 12] width 11 height 11
